Goal: Task Accomplishment & Management: Use online tool/utility

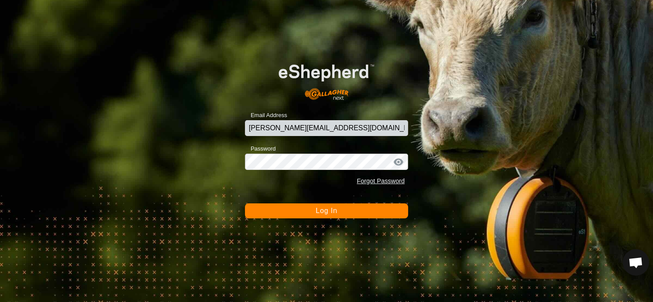
click at [330, 211] on span "Log In" at bounding box center [327, 210] width 22 height 7
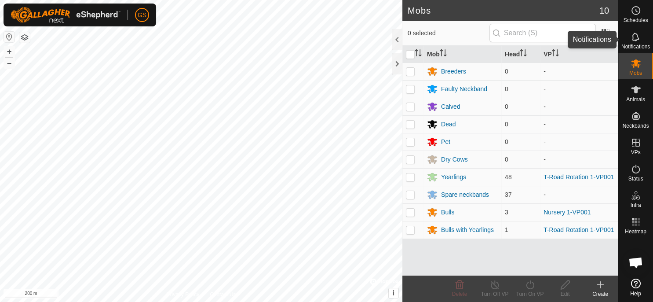
click at [636, 13] on icon at bounding box center [635, 10] width 11 height 11
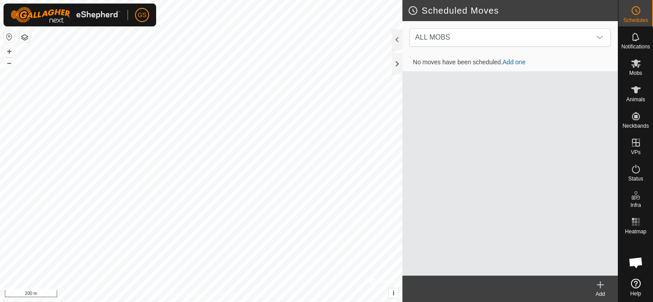
click at [514, 60] on link "Add one" at bounding box center [513, 61] width 23 height 7
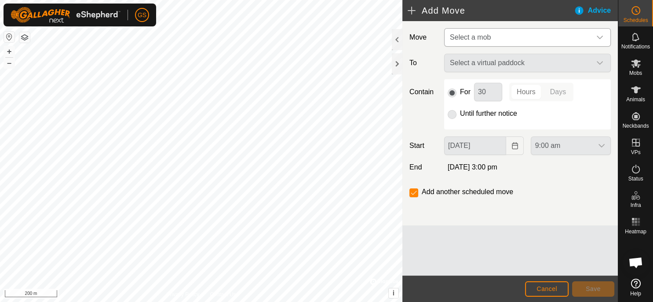
click at [509, 38] on span "Select a mob" at bounding box center [518, 38] width 145 height 18
click at [598, 38] on icon "dropdown trigger" at bounding box center [599, 37] width 7 height 7
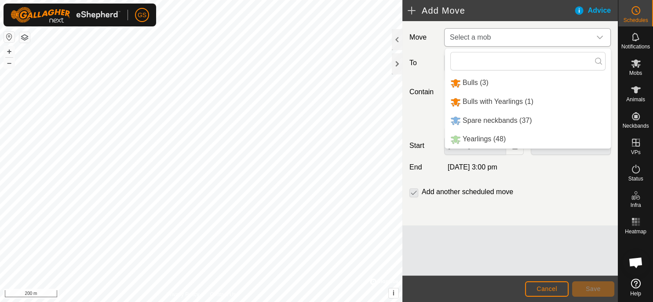
click at [497, 139] on li "Yearlings (48)" at bounding box center [528, 139] width 166 height 18
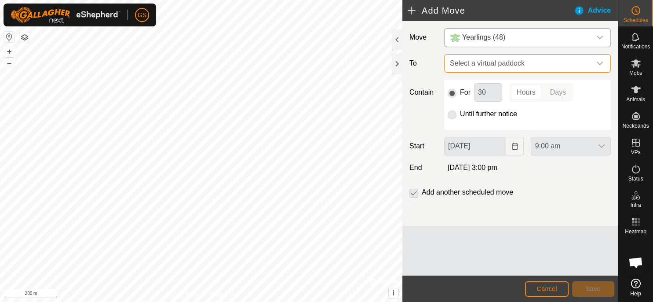
click at [540, 65] on span "Select a virtual paddock" at bounding box center [518, 64] width 145 height 18
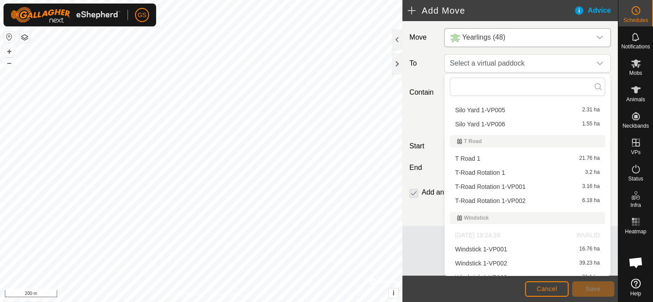
scroll to position [491, 0]
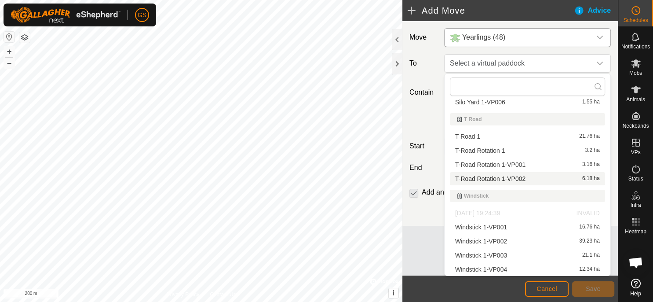
click at [518, 176] on li "T-Road Rotation 1-VP002 6.18 ha" at bounding box center [527, 178] width 155 height 13
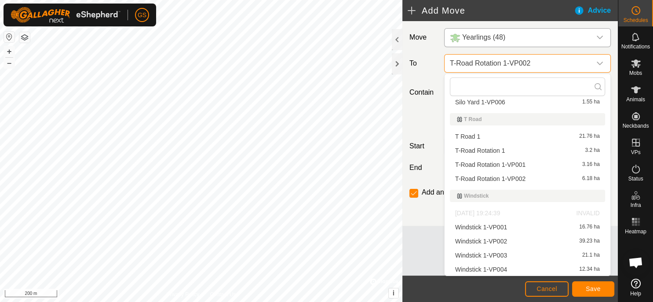
scroll to position [0, 0]
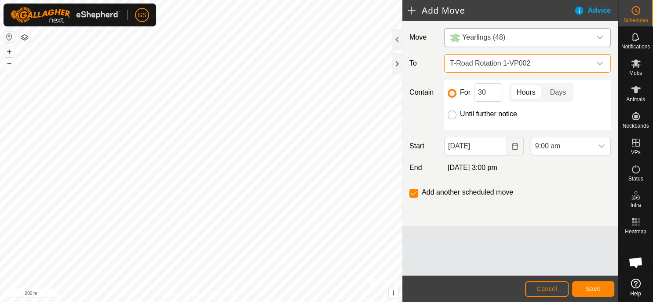
click at [453, 115] on input "Until further notice" at bounding box center [452, 114] width 9 height 9
radio input "true"
checkbox input "false"
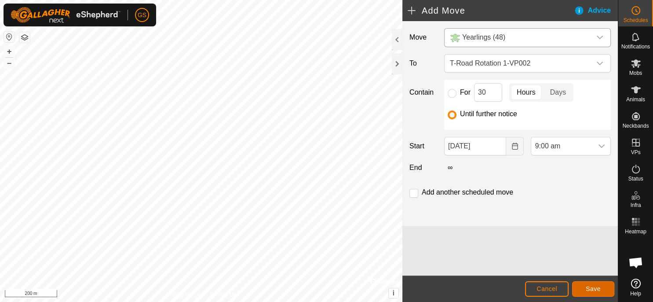
click at [600, 287] on button "Save" at bounding box center [593, 288] width 42 height 15
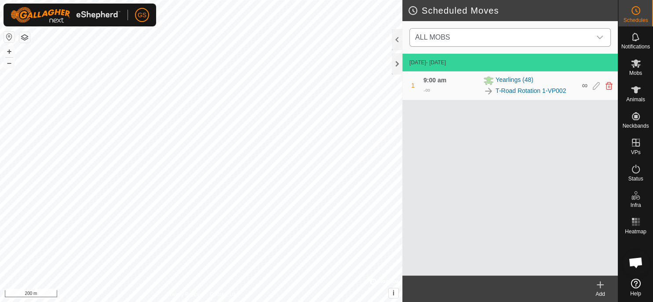
click at [597, 39] on icon "dropdown trigger" at bounding box center [599, 37] width 7 height 7
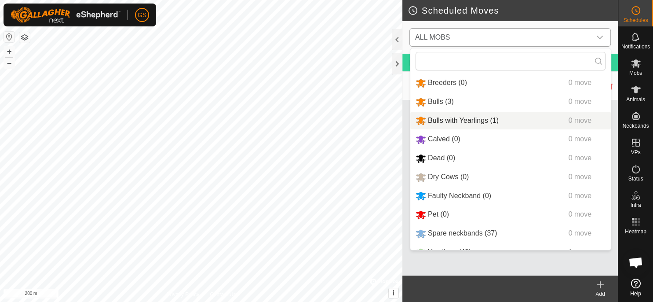
click at [461, 120] on li "Bulls with Yearlings (1) 0 move" at bounding box center [510, 121] width 200 height 18
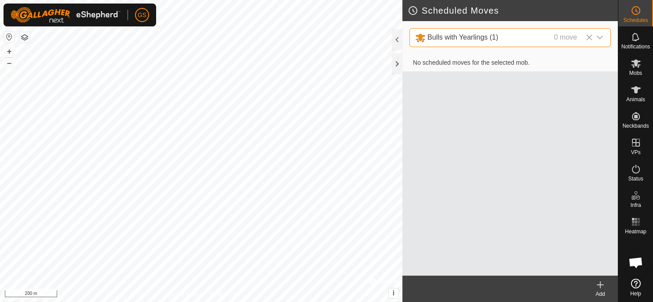
click at [606, 287] on create-svg-icon at bounding box center [599, 284] width 35 height 11
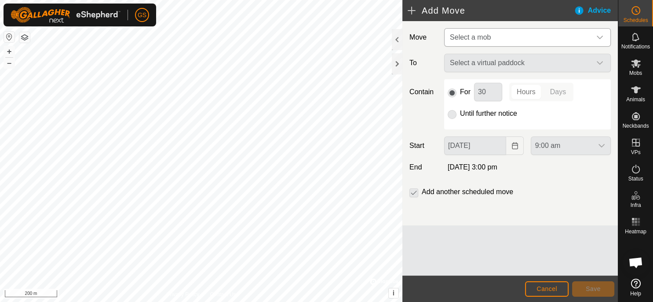
click at [517, 38] on span "Select a mob" at bounding box center [518, 38] width 145 height 18
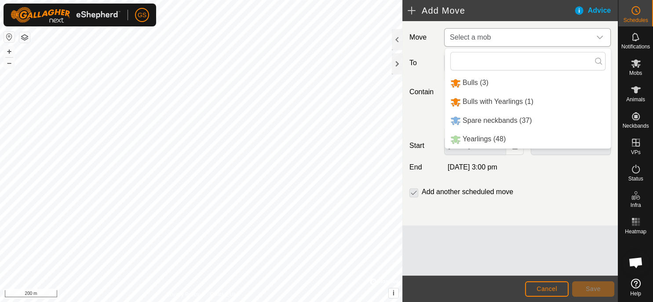
click at [516, 104] on li "Bulls with Yearlings (1)" at bounding box center [528, 102] width 166 height 18
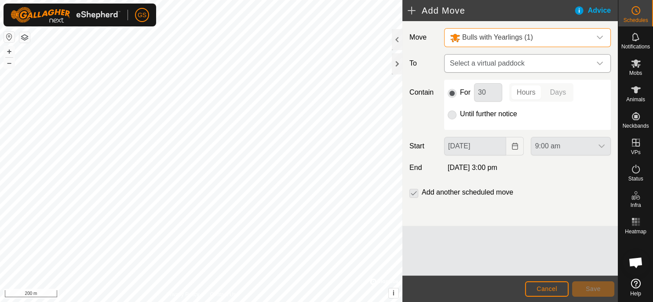
click at [527, 66] on span "Select a virtual paddock" at bounding box center [518, 64] width 145 height 18
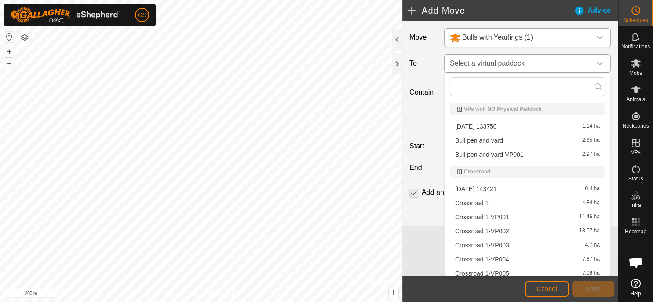
click at [527, 66] on span "Select a virtual paddock" at bounding box center [518, 64] width 145 height 18
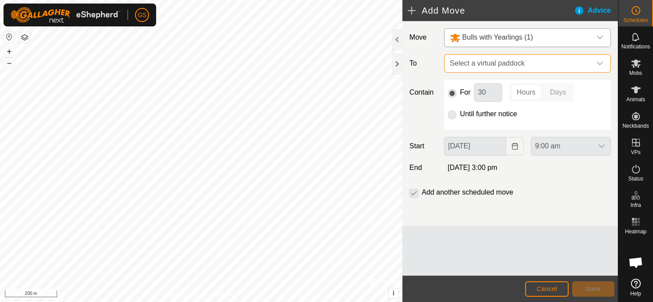
click at [577, 64] on span "Select a virtual paddock" at bounding box center [518, 64] width 145 height 18
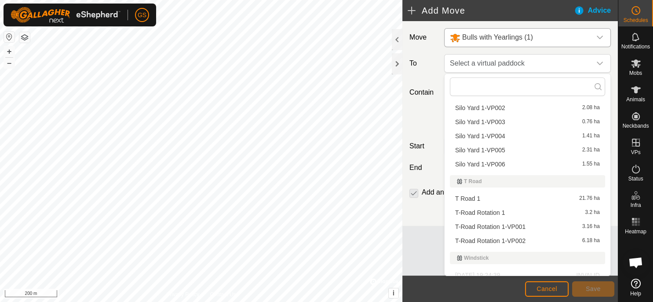
scroll to position [491, 0]
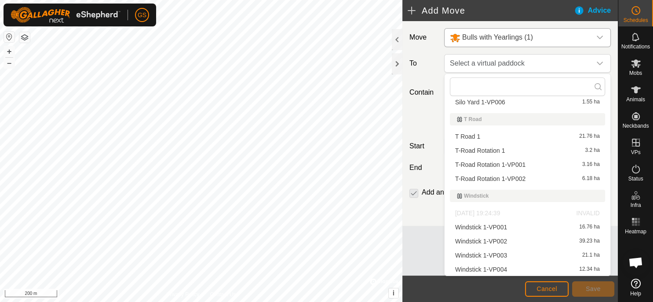
click at [525, 178] on li "T-Road Rotation 1-VP002 6.18 ha" at bounding box center [527, 178] width 155 height 13
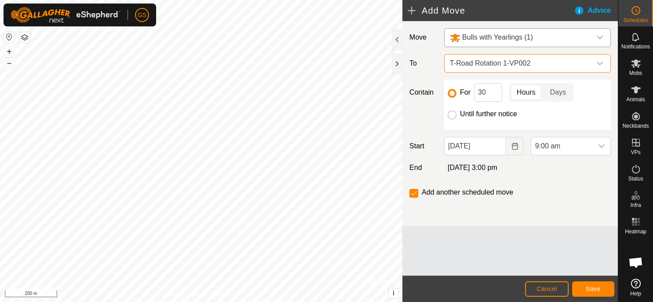
click at [450, 113] on input "Until further notice" at bounding box center [452, 114] width 9 height 9
radio input "true"
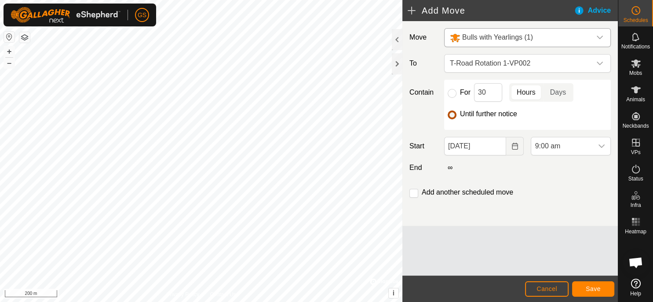
click at [451, 113] on input "Until further notice" at bounding box center [452, 114] width 9 height 9
checkbox input "false"
click at [593, 290] on span "Save" at bounding box center [593, 288] width 15 height 7
